Goal: Task Accomplishment & Management: Complete application form

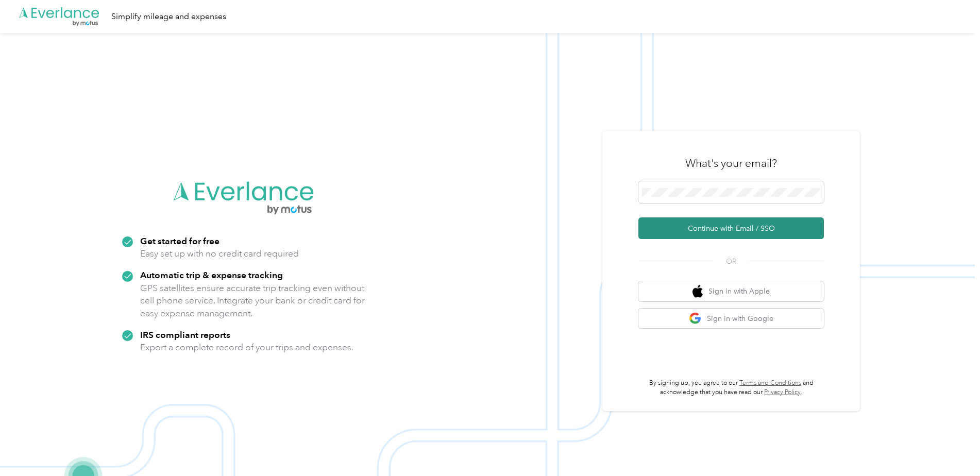
click at [710, 227] on button "Continue with Email / SSO" at bounding box center [730, 228] width 185 height 22
click at [749, 176] on div "What's your email?" at bounding box center [730, 163] width 185 height 36
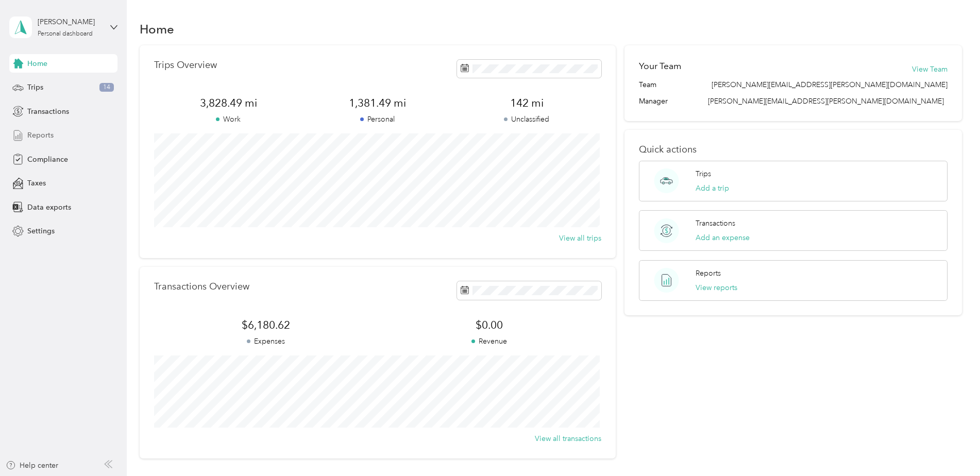
click at [43, 135] on span "Reports" at bounding box center [40, 135] width 26 height 11
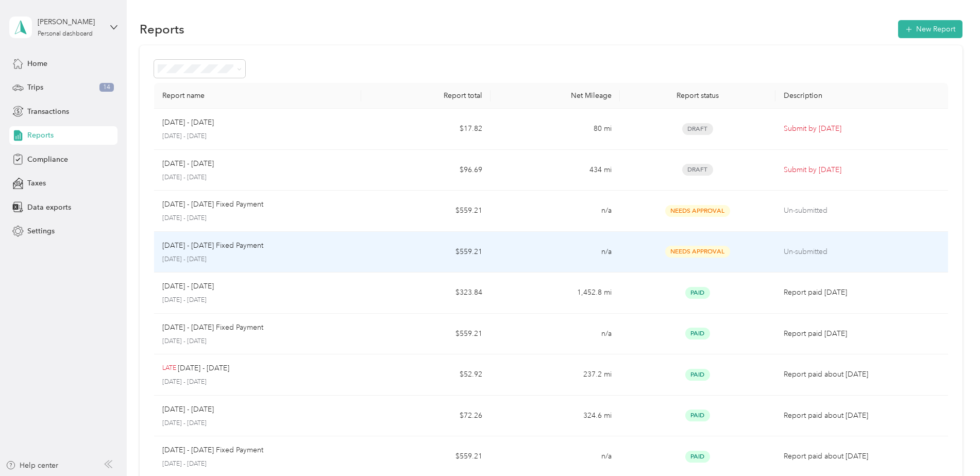
click at [709, 252] on span "Needs Approval" at bounding box center [697, 252] width 65 height 12
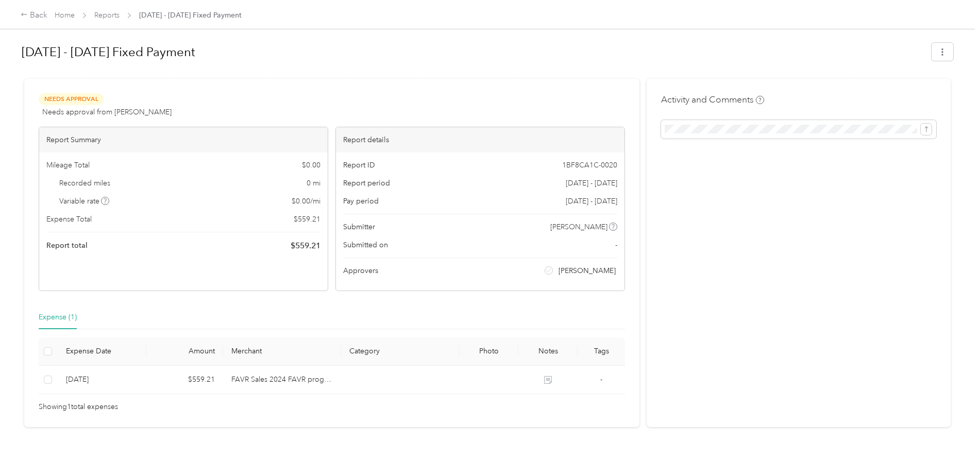
click at [91, 100] on span "Needs Approval" at bounding box center [71, 99] width 65 height 12
click at [23, 19] on div "Back" at bounding box center [34, 15] width 27 height 12
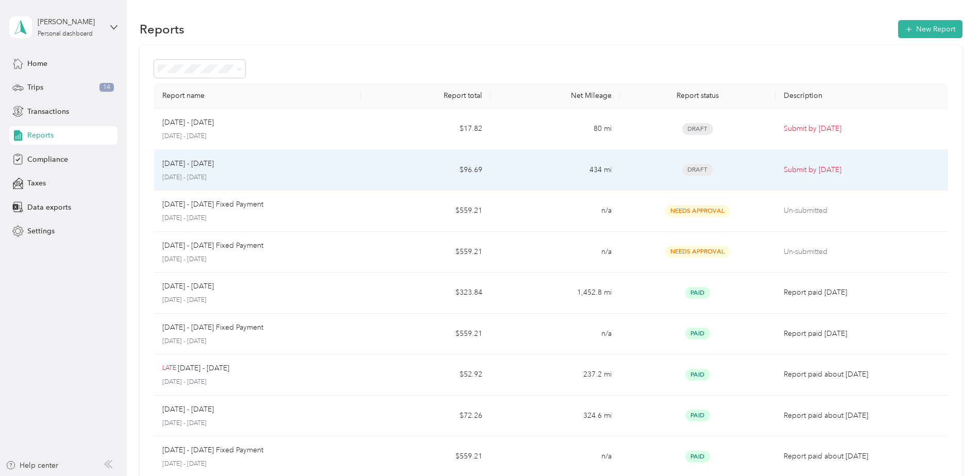
click at [692, 169] on span "Draft" at bounding box center [697, 170] width 31 height 12
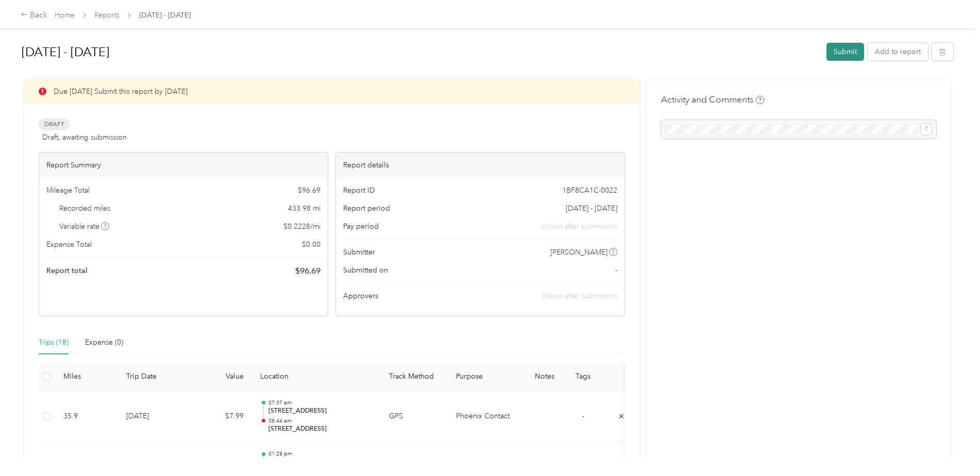
click at [838, 52] on button "Submit" at bounding box center [845, 52] width 38 height 18
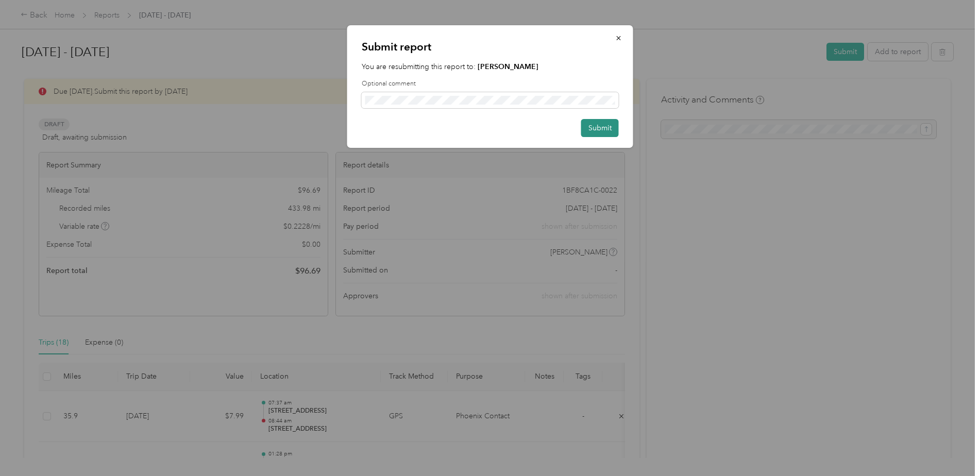
click at [595, 130] on button "Submit" at bounding box center [600, 128] width 38 height 18
